Goal: Information Seeking & Learning: Learn about a topic

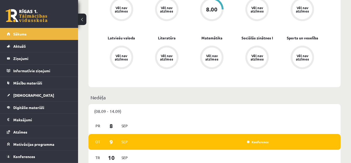
scroll to position [166, 0]
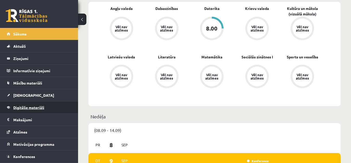
click at [30, 109] on link "Digitālie materiāli" at bounding box center [39, 107] width 65 height 12
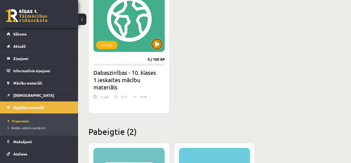
click at [156, 44] on button at bounding box center [157, 44] width 10 height 10
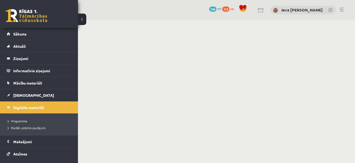
click at [353, 68] on body "0 Dāvanas 104 mP 153 xp Ieva Marija Deksne Sākums Aktuāli Kā mācīties eSKOLĀ Ko…" at bounding box center [177, 81] width 355 height 163
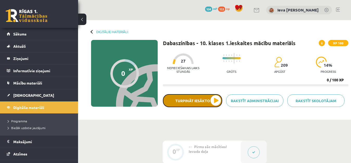
click at [215, 101] on button "Turpināt iesākto" at bounding box center [192, 100] width 59 height 13
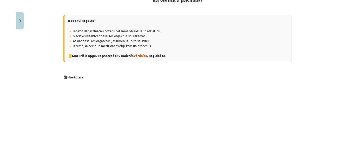
scroll to position [107, 0]
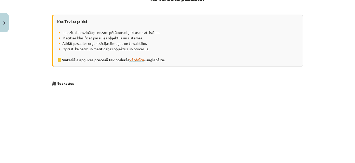
click at [135, 59] on span "vārdnīca" at bounding box center [137, 59] width 15 height 5
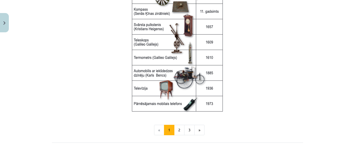
scroll to position [743, 0]
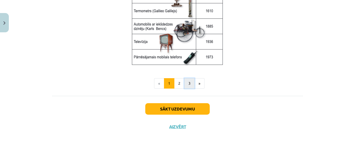
click at [186, 83] on button "3" at bounding box center [189, 83] width 10 height 10
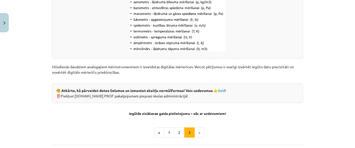
scroll to position [687, 0]
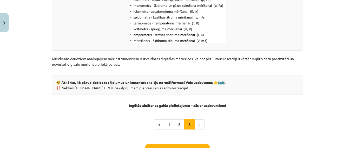
click at [218, 82] on link "šeit" at bounding box center [221, 82] width 7 height 5
click at [3, 17] on button "Close" at bounding box center [4, 22] width 9 height 19
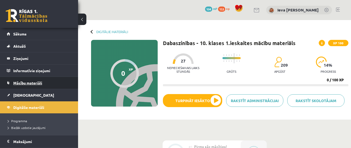
click at [23, 81] on span "Mācību materiāli" at bounding box center [27, 82] width 29 height 5
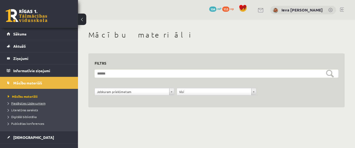
click at [23, 103] on span "Pieslēgties Uzdevumiem" at bounding box center [27, 103] width 38 height 4
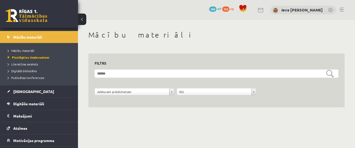
scroll to position [65, 0]
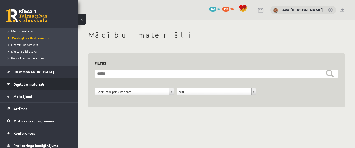
click at [24, 86] on link "Digitālie materiāli" at bounding box center [39, 84] width 65 height 12
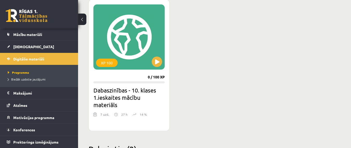
scroll to position [151, 0]
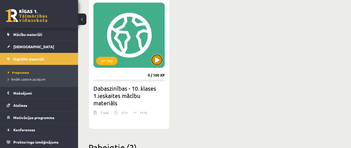
click at [158, 60] on button at bounding box center [157, 60] width 10 height 10
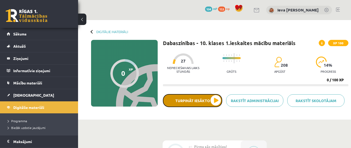
click at [214, 102] on button "Turpināt iesākto" at bounding box center [192, 100] width 59 height 13
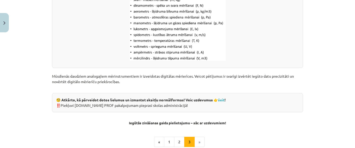
scroll to position [714, 0]
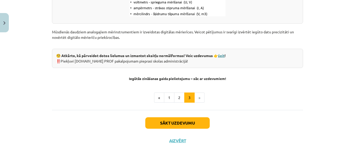
click at [220, 56] on link "šeit" at bounding box center [221, 55] width 7 height 5
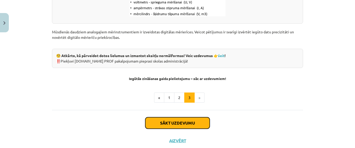
click at [159, 123] on button "Sākt uzdevumu" at bounding box center [177, 122] width 64 height 11
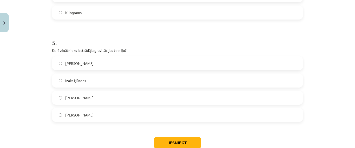
scroll to position [485, 0]
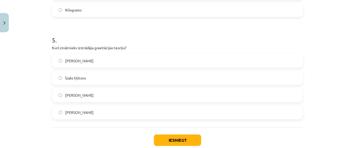
drag, startPoint x: 102, startPoint y: 100, endPoint x: 48, endPoint y: 69, distance: 62.1
click at [161, 141] on button "Iesniegt" at bounding box center [177, 139] width 47 height 11
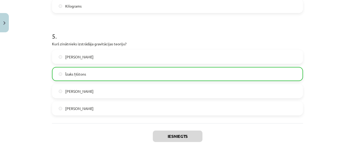
scroll to position [533, 0]
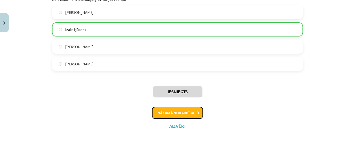
click at [163, 114] on button "Nākamā nodarbība" at bounding box center [177, 113] width 51 height 12
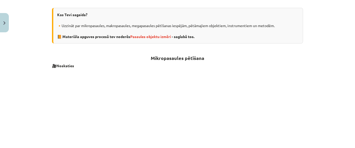
scroll to position [133, 0]
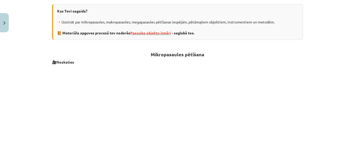
click at [147, 32] on span "Pasaules objektu izmēri" at bounding box center [150, 32] width 41 height 5
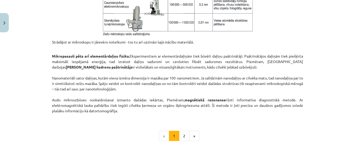
scroll to position [436, 0]
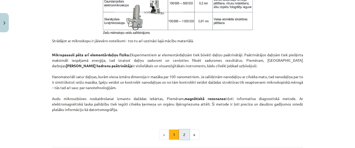
click at [180, 133] on button "2" at bounding box center [184, 134] width 10 height 10
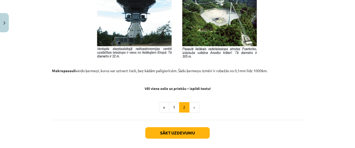
scroll to position [604, 0]
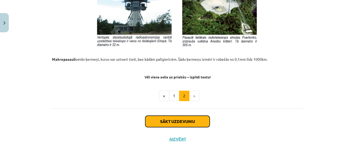
click at [199, 120] on button "Sākt uzdevumu" at bounding box center [177, 120] width 64 height 11
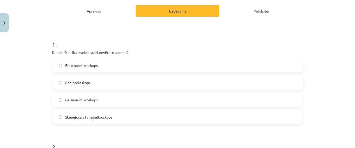
scroll to position [81, 0]
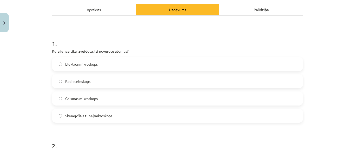
click at [90, 11] on div "Apraksts" at bounding box center [94, 10] width 84 height 12
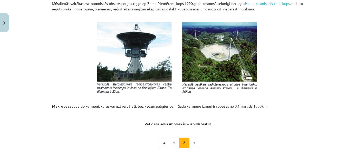
scroll to position [617, 0]
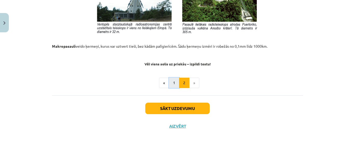
click at [172, 80] on button "1" at bounding box center [174, 82] width 10 height 10
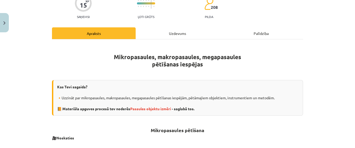
scroll to position [0, 0]
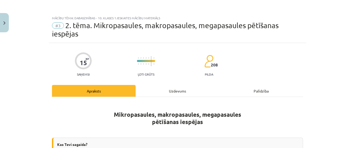
click at [172, 89] on div "Uzdevums" at bounding box center [178, 91] width 84 height 12
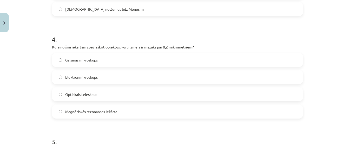
scroll to position [393, 0]
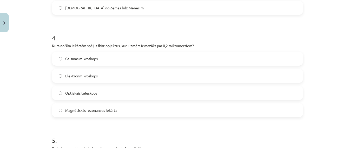
click at [57, 59] on label "Gaismas mikroskops" at bounding box center [178, 58] width 250 height 13
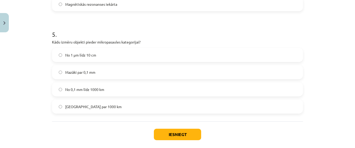
scroll to position [503, 0]
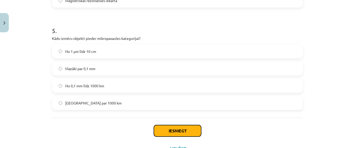
click at [172, 128] on button "Iesniegt" at bounding box center [177, 130] width 47 height 11
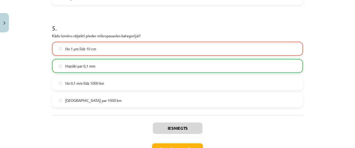
scroll to position [542, 0]
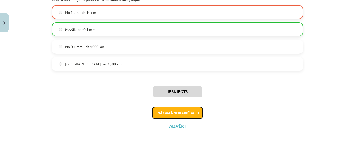
click at [191, 111] on button "Nākamā nodarbība" at bounding box center [177, 113] width 51 height 12
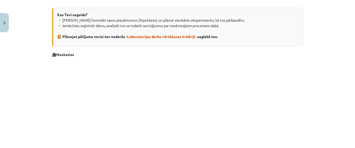
scroll to position [117, 0]
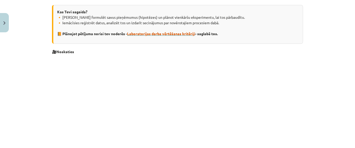
click at [185, 32] on span "Laboratorijas darba vērtēšanas kritēriji" at bounding box center [161, 33] width 68 height 5
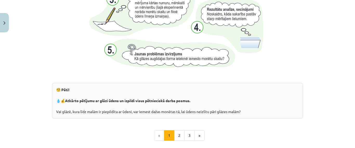
scroll to position [548, 0]
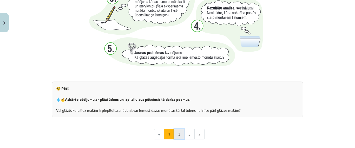
click at [177, 132] on button "2" at bounding box center [179, 134] width 10 height 10
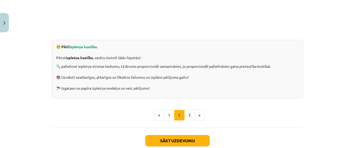
scroll to position [177, 0]
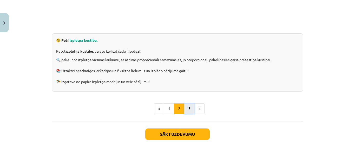
click at [187, 109] on button "3" at bounding box center [189, 108] width 10 height 10
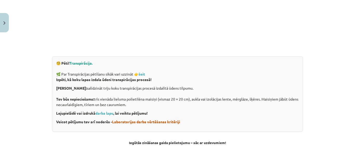
scroll to position [157, 0]
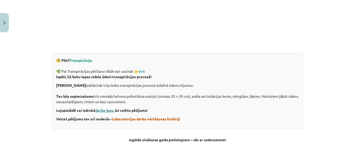
click at [106, 110] on link "darba lapu" at bounding box center [104, 110] width 18 height 5
click at [139, 72] on strong "šeit" at bounding box center [142, 71] width 7 height 5
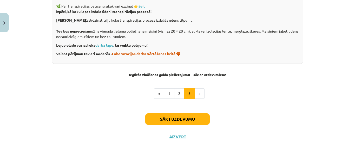
scroll to position [233, 0]
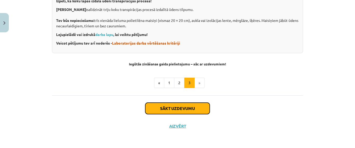
click at [169, 107] on button "Sākt uzdevumu" at bounding box center [177, 107] width 64 height 11
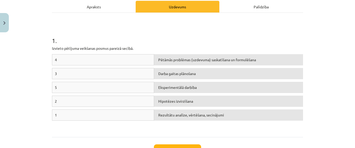
scroll to position [77, 0]
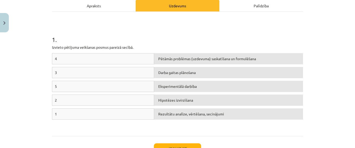
click at [108, 56] on div "4" at bounding box center [103, 58] width 102 height 11
click at [53, 57] on div "4" at bounding box center [103, 58] width 102 height 11
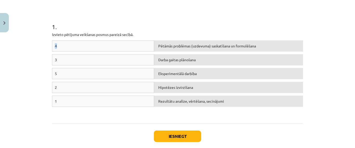
scroll to position [90, 0]
click at [93, 29] on h1 "1 ." at bounding box center [177, 22] width 251 height 16
click at [175, 47] on div "Pētāmās problēmas (uzdevuma) saskatīšana un formulēšana" at bounding box center [228, 45] width 149 height 11
click at [102, 58] on div "3" at bounding box center [103, 59] width 102 height 11
click at [53, 58] on div "3" at bounding box center [103, 59] width 102 height 11
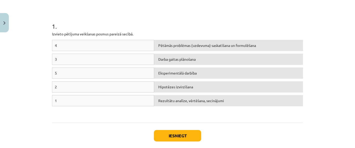
click at [55, 58] on div "3" at bounding box center [103, 59] width 102 height 11
click at [54, 45] on div "4" at bounding box center [103, 45] width 102 height 11
click at [184, 47] on div "Pētāmās problēmas (uzdevuma) saskatīšana un formulēšana" at bounding box center [228, 45] width 149 height 11
drag, startPoint x: 241, startPoint y: 6, endPoint x: 241, endPoint y: 8, distance: 2.7
click at [241, 8] on div "1 . Izvieto pētījuma veikšanas posmus [DEMOGRAPHIC_DATA] secībā. 4 Pētāmās prob…" at bounding box center [177, 60] width 251 height 115
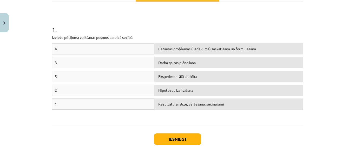
scroll to position [86, 0]
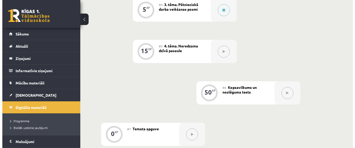
scroll to position [275, 0]
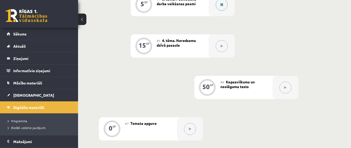
click at [222, 7] on button at bounding box center [222, 5] width 12 height 12
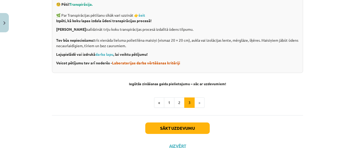
scroll to position [233, 0]
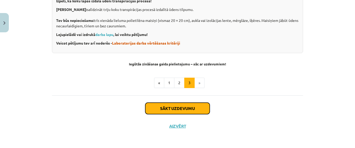
click at [167, 112] on button "Sākt uzdevumu" at bounding box center [177, 107] width 64 height 11
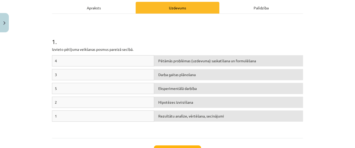
scroll to position [77, 0]
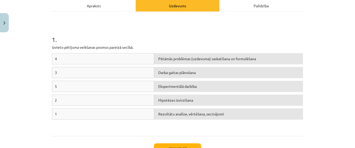
click at [163, 100] on div "Hipotēzes izvirzīšana" at bounding box center [228, 99] width 149 height 11
click at [179, 88] on div "Eksperimentālā darbība" at bounding box center [228, 86] width 149 height 11
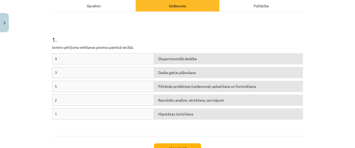
click at [175, 74] on div "Darba gaitas plānošana" at bounding box center [228, 72] width 149 height 11
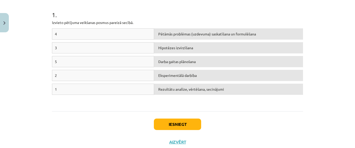
scroll to position [102, 0]
click at [194, 120] on button "Iesniegt" at bounding box center [177, 123] width 47 height 11
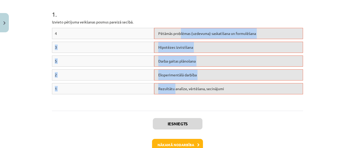
drag, startPoint x: 179, startPoint y: 35, endPoint x: 173, endPoint y: 89, distance: 54.1
click at [173, 89] on div "4 Pētāmās problēmas (uzdevuma) saskatīšana un formulēšana 3 Hipotēzes izvirzīša…" at bounding box center [177, 67] width 251 height 78
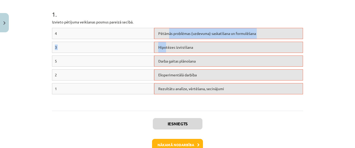
drag, startPoint x: 165, startPoint y: 34, endPoint x: 163, endPoint y: 47, distance: 13.4
click at [163, 47] on div "4 Pētāmās problēmas (uzdevuma) saskatīšana un formulēšana 3 Hipotēzes izvirzīša…" at bounding box center [177, 67] width 251 height 78
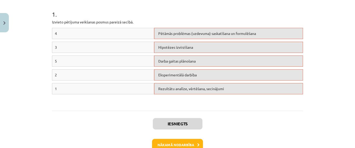
click at [139, 29] on div "4" at bounding box center [103, 33] width 102 height 11
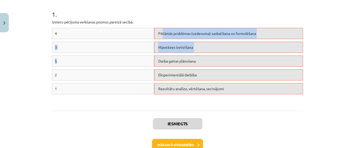
drag, startPoint x: 160, startPoint y: 33, endPoint x: 146, endPoint y: 60, distance: 30.2
click at [146, 60] on div "4 Pētāmās problēmas (uzdevuma) saskatīšana un formulēšana 3 Hipotēzes izvirzīša…" at bounding box center [177, 67] width 251 height 78
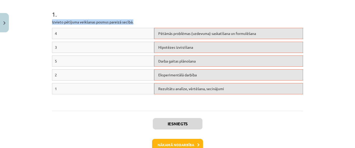
click at [156, 17] on div "1 . Izvieto pētījuma veikšanas posmus pareizā secībā. 4 Pētāmās problēmas (uzde…" at bounding box center [177, 48] width 251 height 115
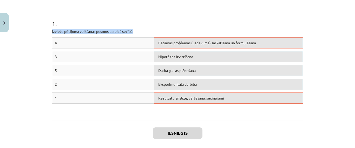
scroll to position [92, 0]
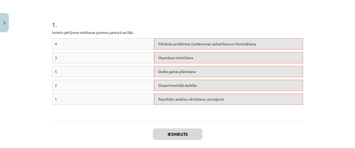
click at [324, 85] on div "Mācību tēma: Dabaszinības - 10. klases 1.ieskaites mācību materiāls #4 3. tēma.…" at bounding box center [177, 74] width 355 height 148
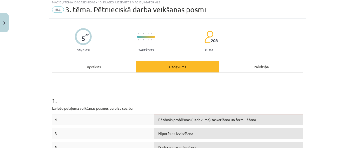
scroll to position [16, 0]
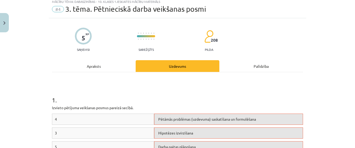
click at [260, 66] on div "Palīdzība" at bounding box center [261, 66] width 84 height 12
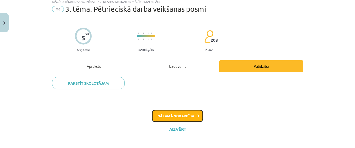
click at [165, 118] on button "Nākamā nodarbība" at bounding box center [177, 116] width 51 height 12
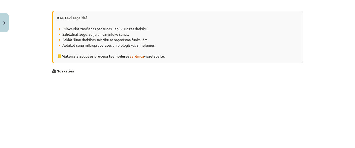
scroll to position [109, 0]
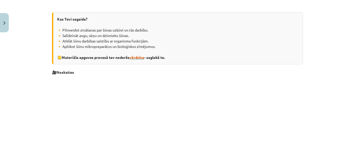
click at [138, 58] on span "vārdnīca" at bounding box center [137, 57] width 15 height 5
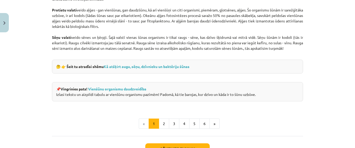
scroll to position [485, 0]
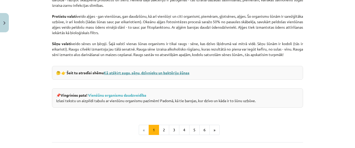
click at [169, 71] on link "Kā atšķirt augu, sēņu, dzīvnieku un baktēriju šūnas" at bounding box center [147, 72] width 86 height 5
click at [112, 94] on link "Vienšūnu organismu daudzveidība" at bounding box center [117, 95] width 58 height 5
click at [160, 130] on button "2" at bounding box center [164, 130] width 10 height 10
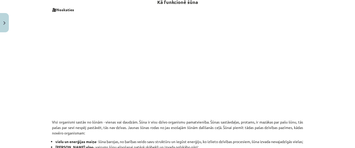
scroll to position [93, 0]
